Goal: Transaction & Acquisition: Purchase product/service

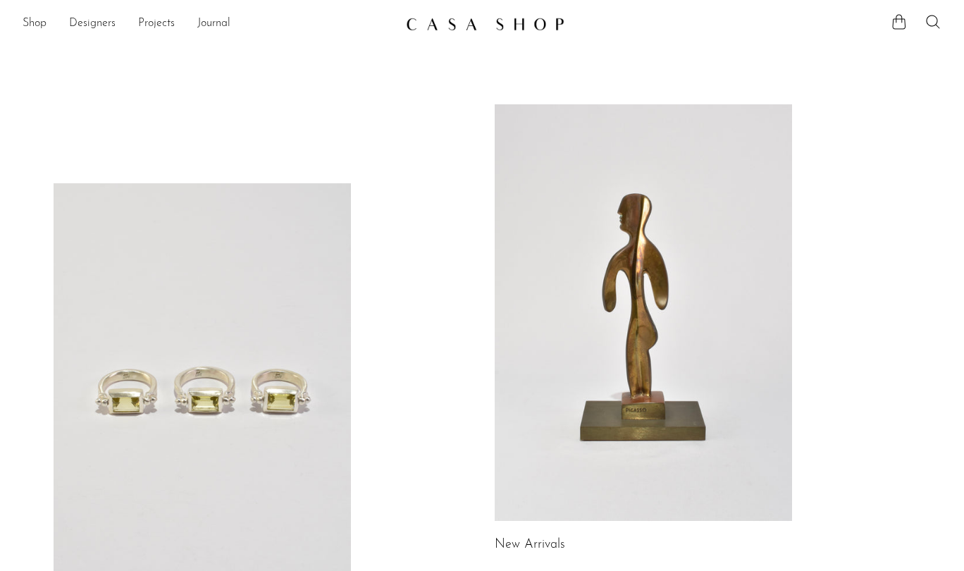
click at [602, 192] on link at bounding box center [643, 312] width 297 height 416
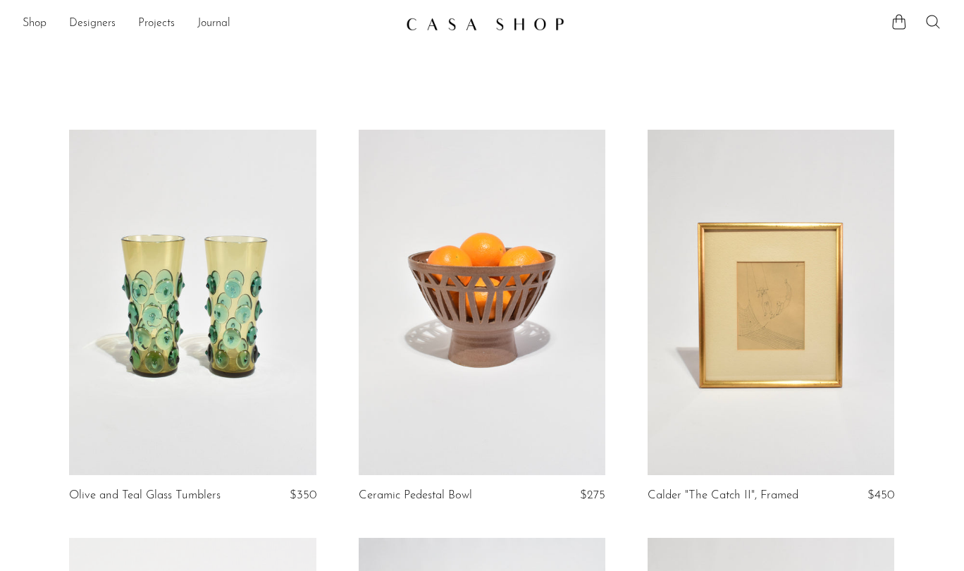
click at [936, 25] on icon at bounding box center [932, 21] width 17 height 17
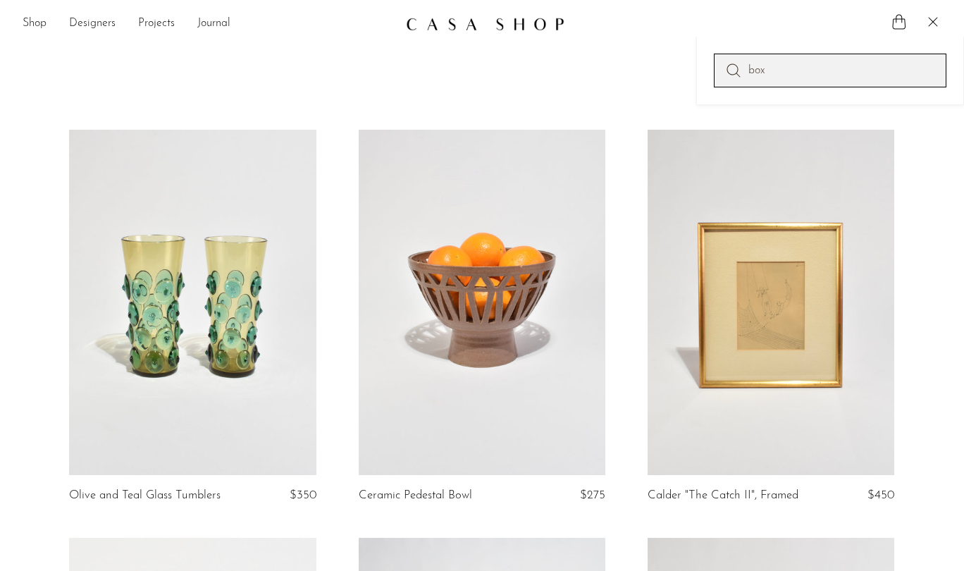
type input "box"
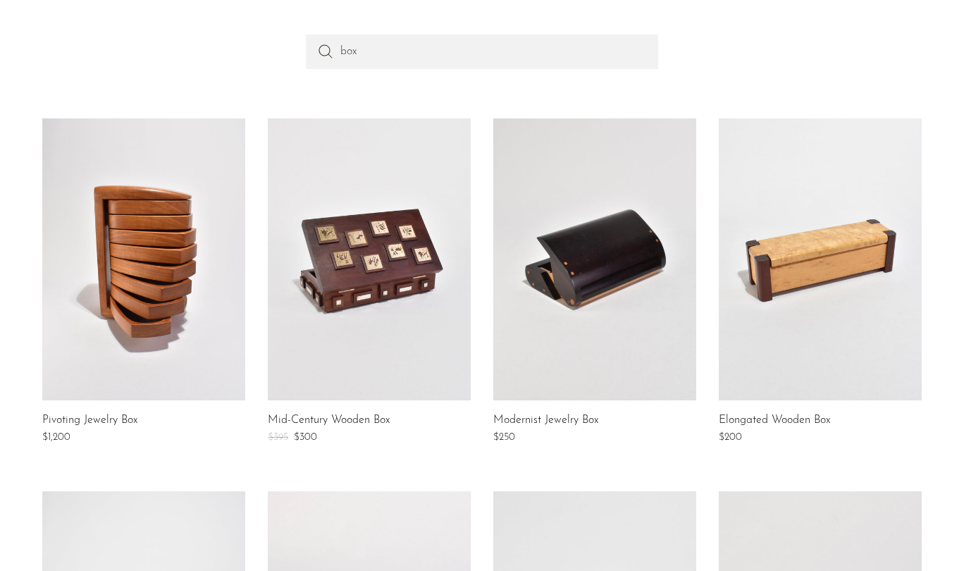
scroll to position [184, 0]
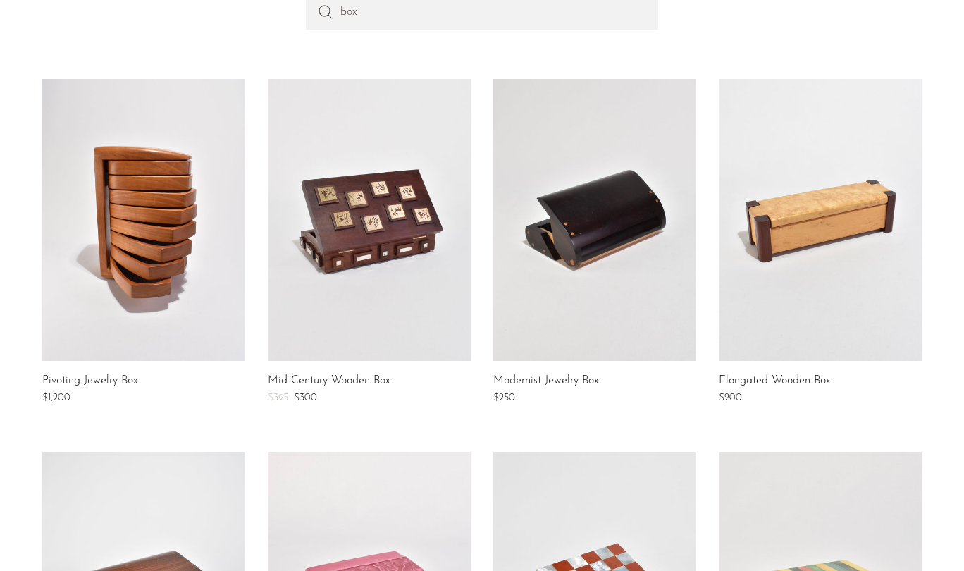
click at [628, 223] on link at bounding box center [594, 220] width 203 height 282
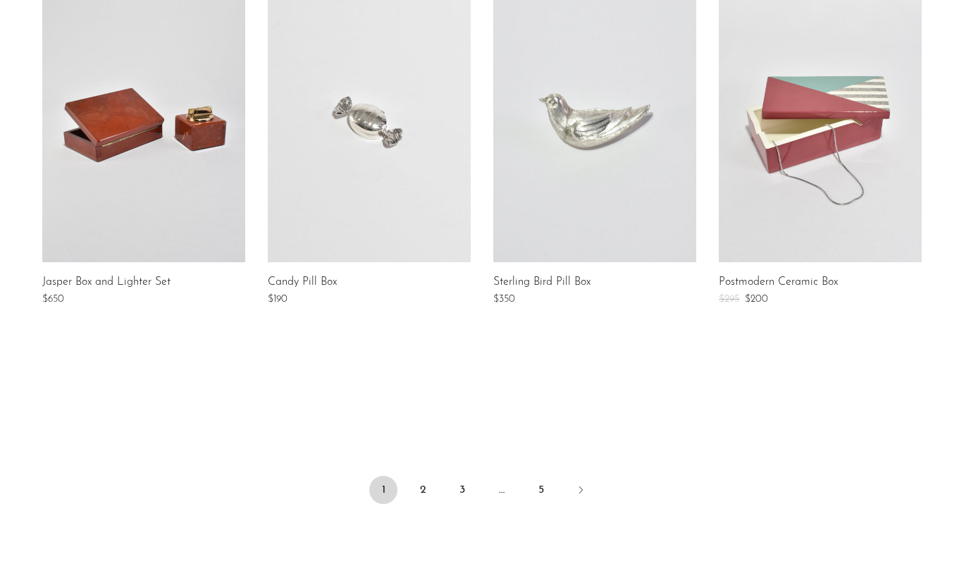
scroll to position [1176, 0]
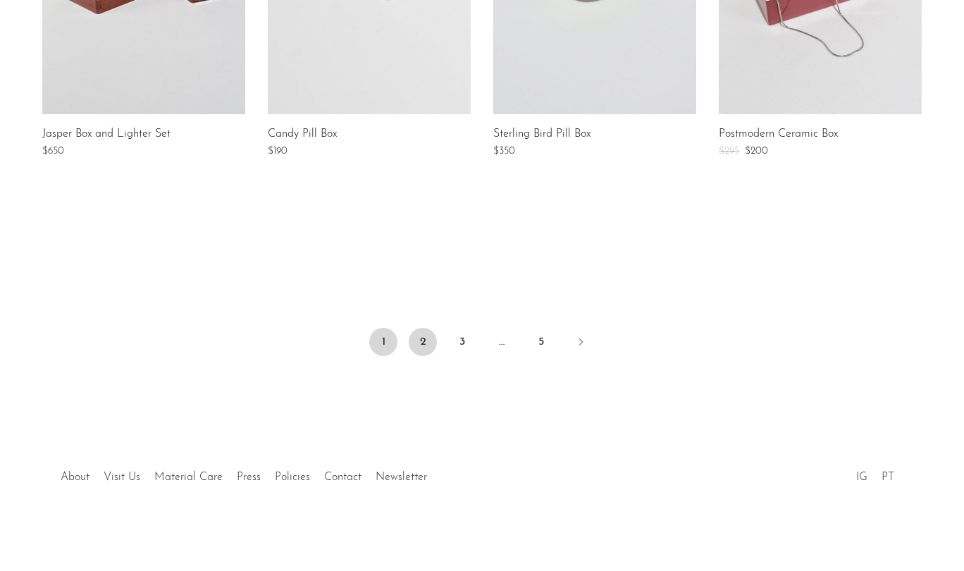
click at [423, 349] on link "2" at bounding box center [423, 342] width 28 height 28
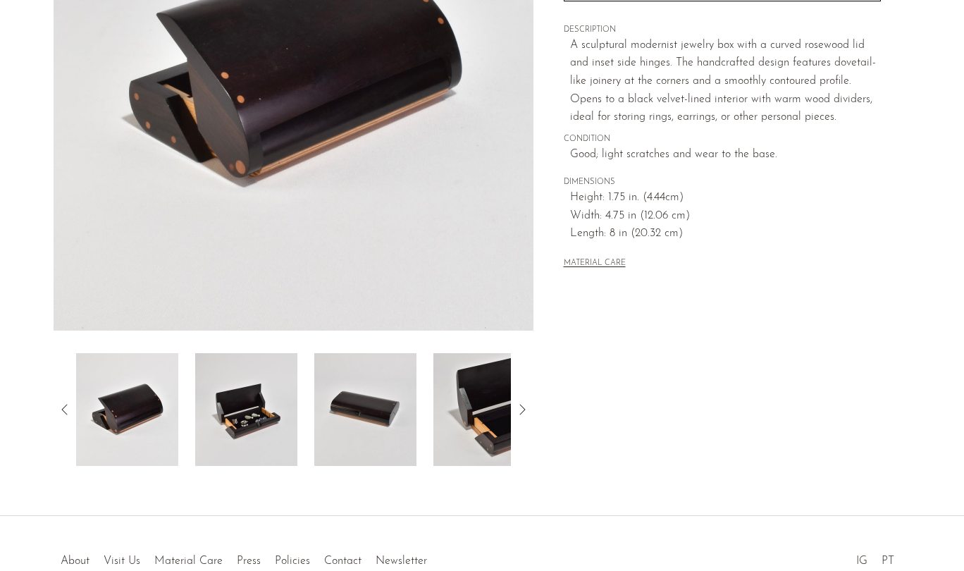
scroll to position [347, 0]
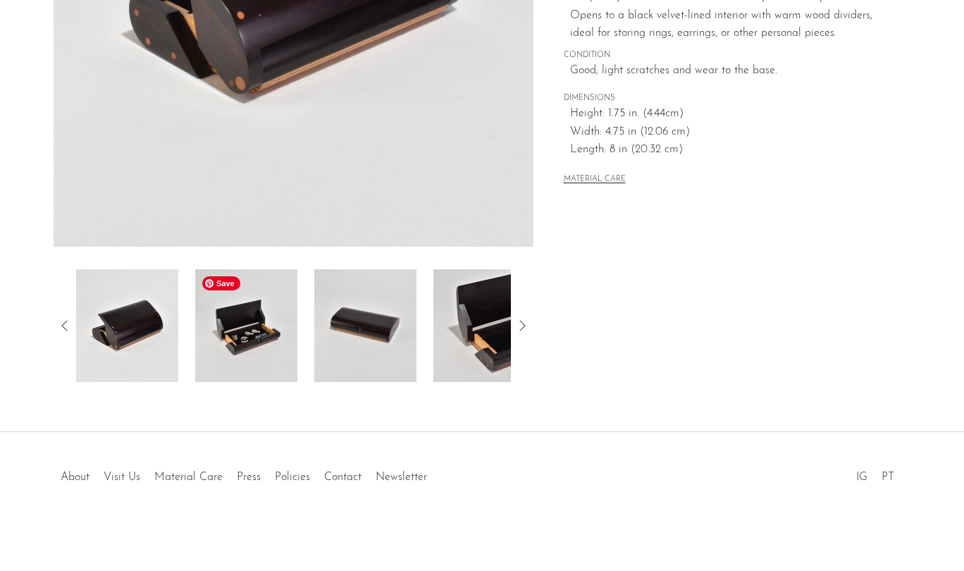
click at [259, 333] on img at bounding box center [246, 325] width 102 height 113
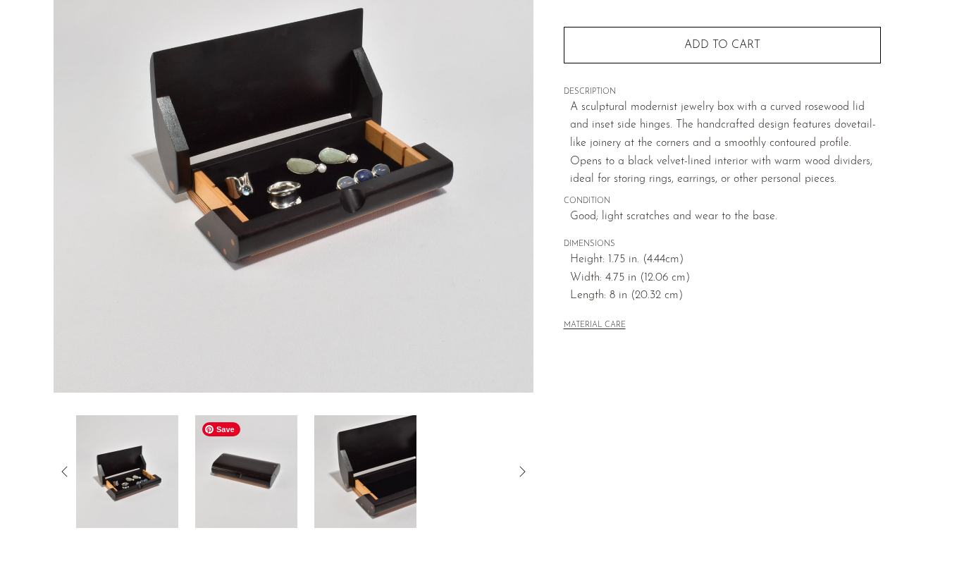
scroll to position [161, 0]
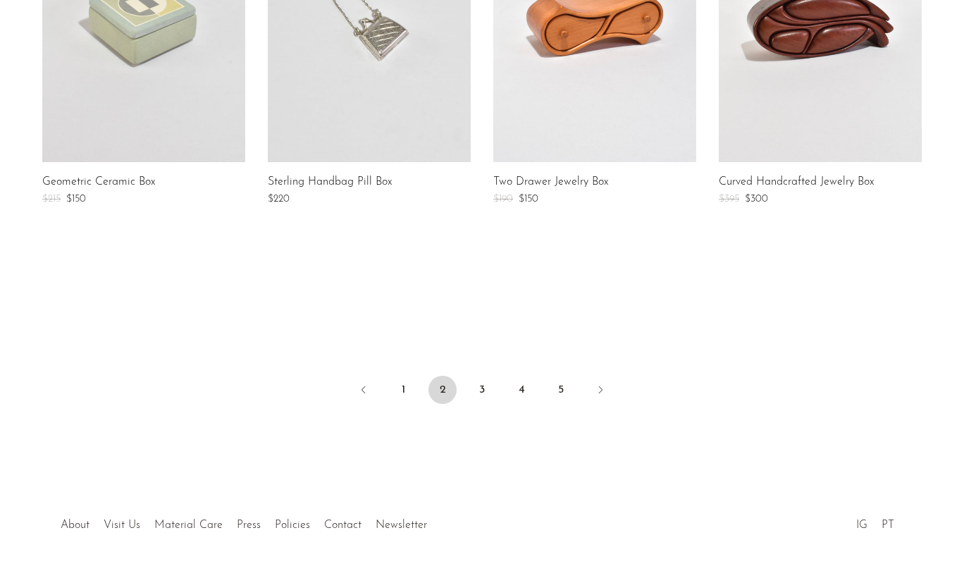
scroll to position [1167, 0]
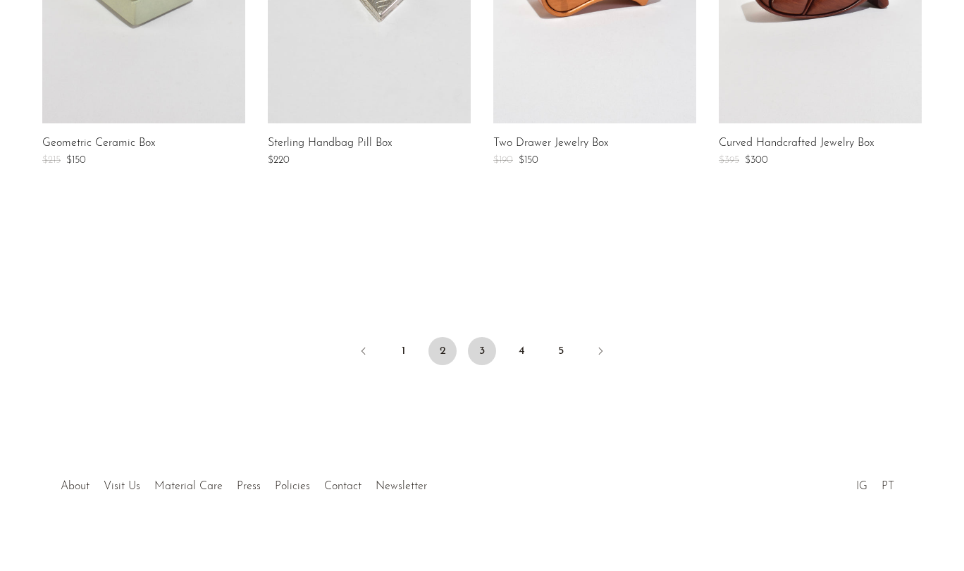
click at [489, 345] on link "3" at bounding box center [482, 351] width 28 height 28
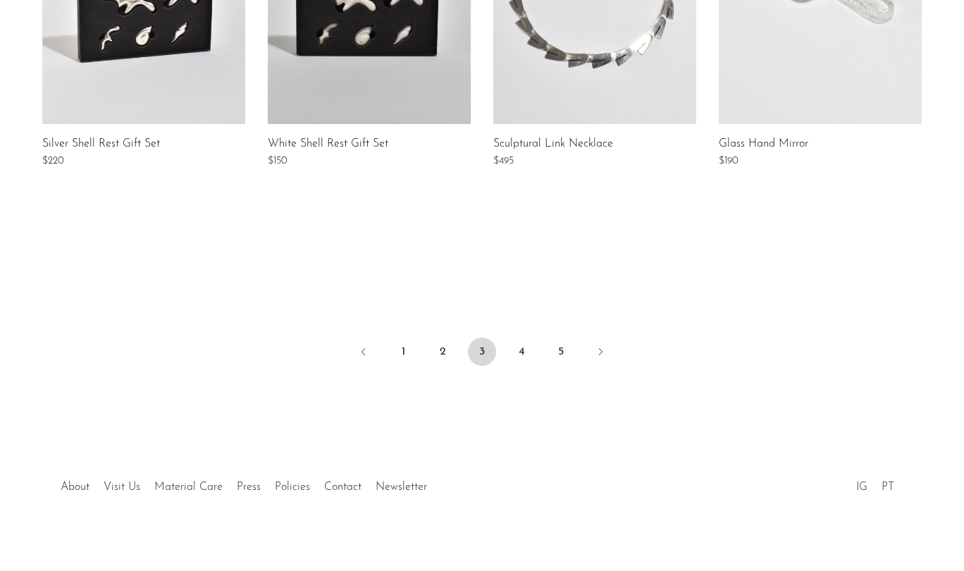
scroll to position [1176, 0]
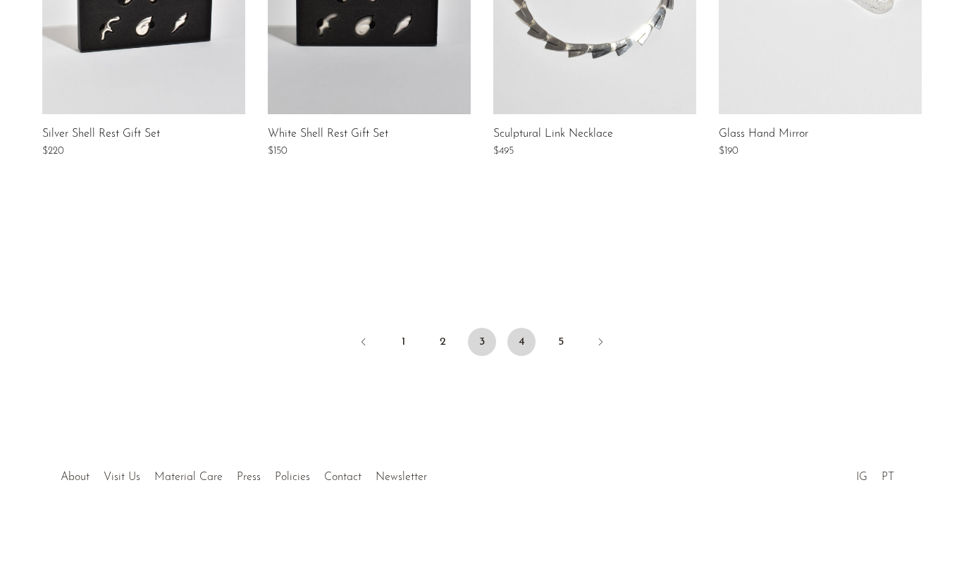
click at [519, 337] on link "4" at bounding box center [521, 342] width 28 height 28
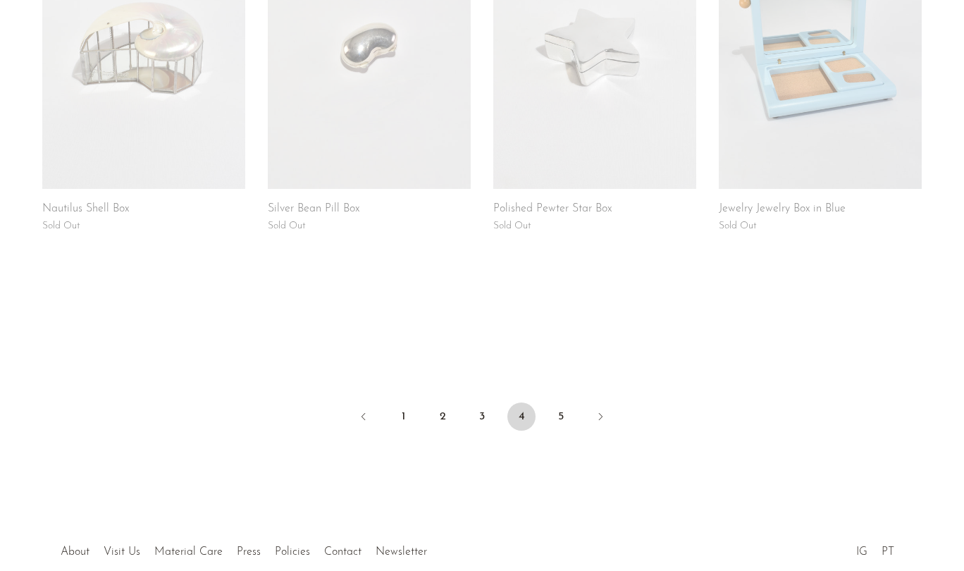
scroll to position [1115, 0]
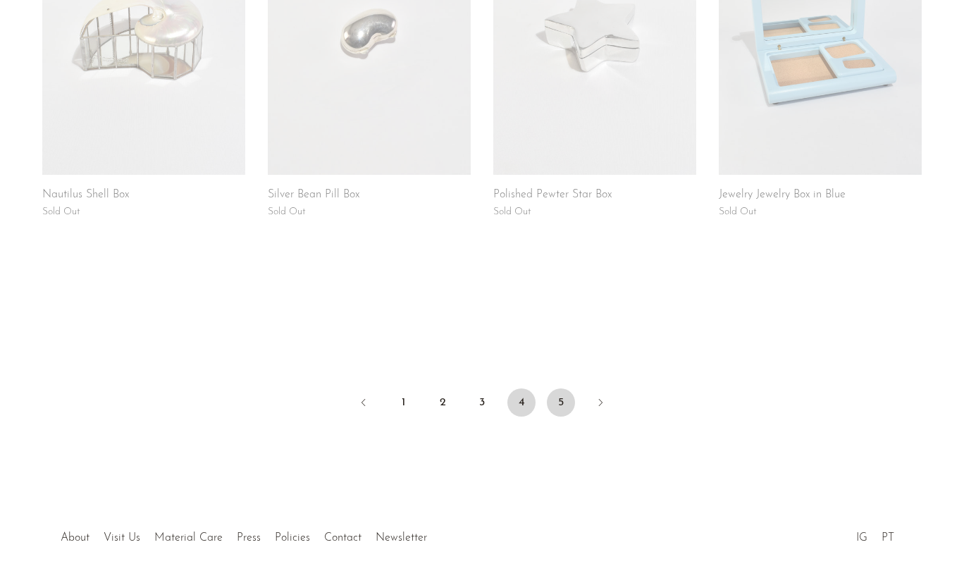
click at [557, 397] on link "5" at bounding box center [561, 402] width 28 height 28
